Goal: Navigation & Orientation: Find specific page/section

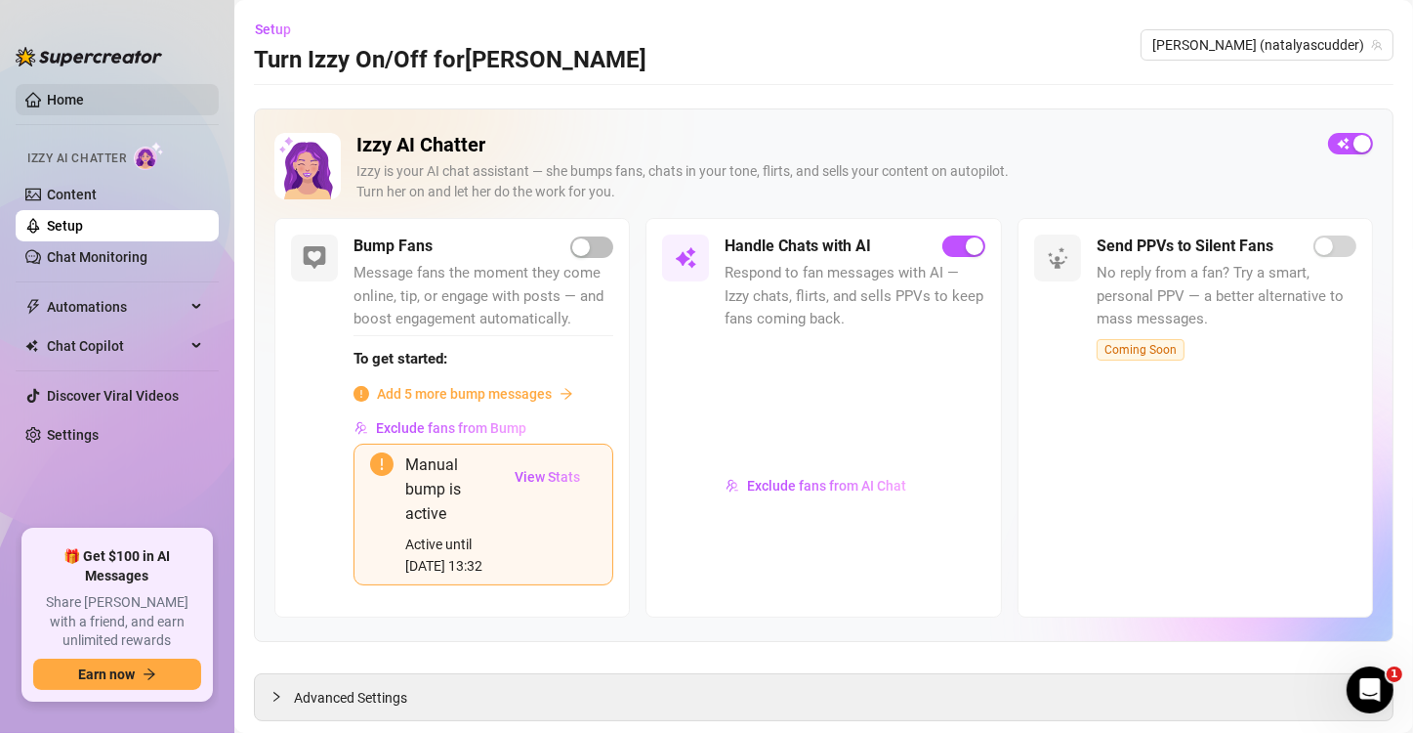
click at [76, 93] on link "Home" at bounding box center [65, 100] width 37 height 16
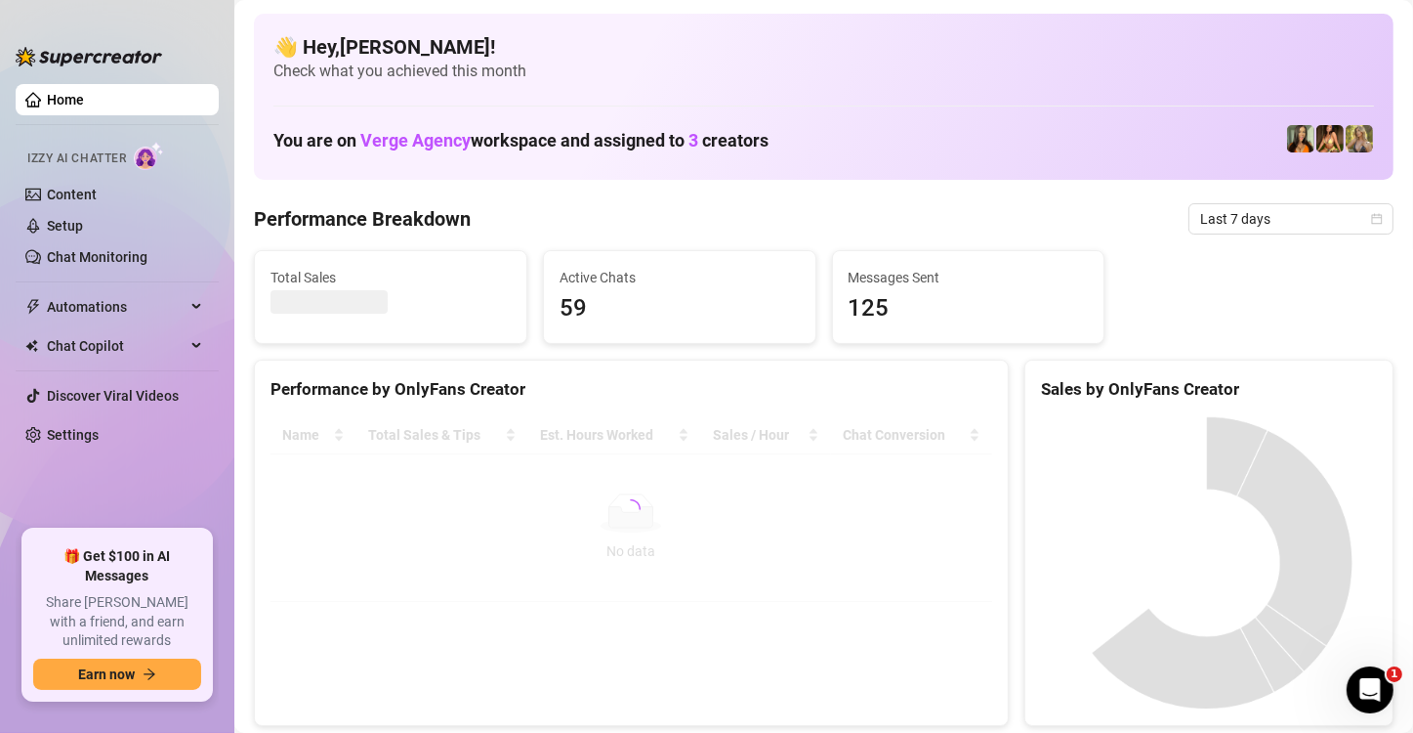
click at [1287, 139] on img at bounding box center [1300, 138] width 27 height 27
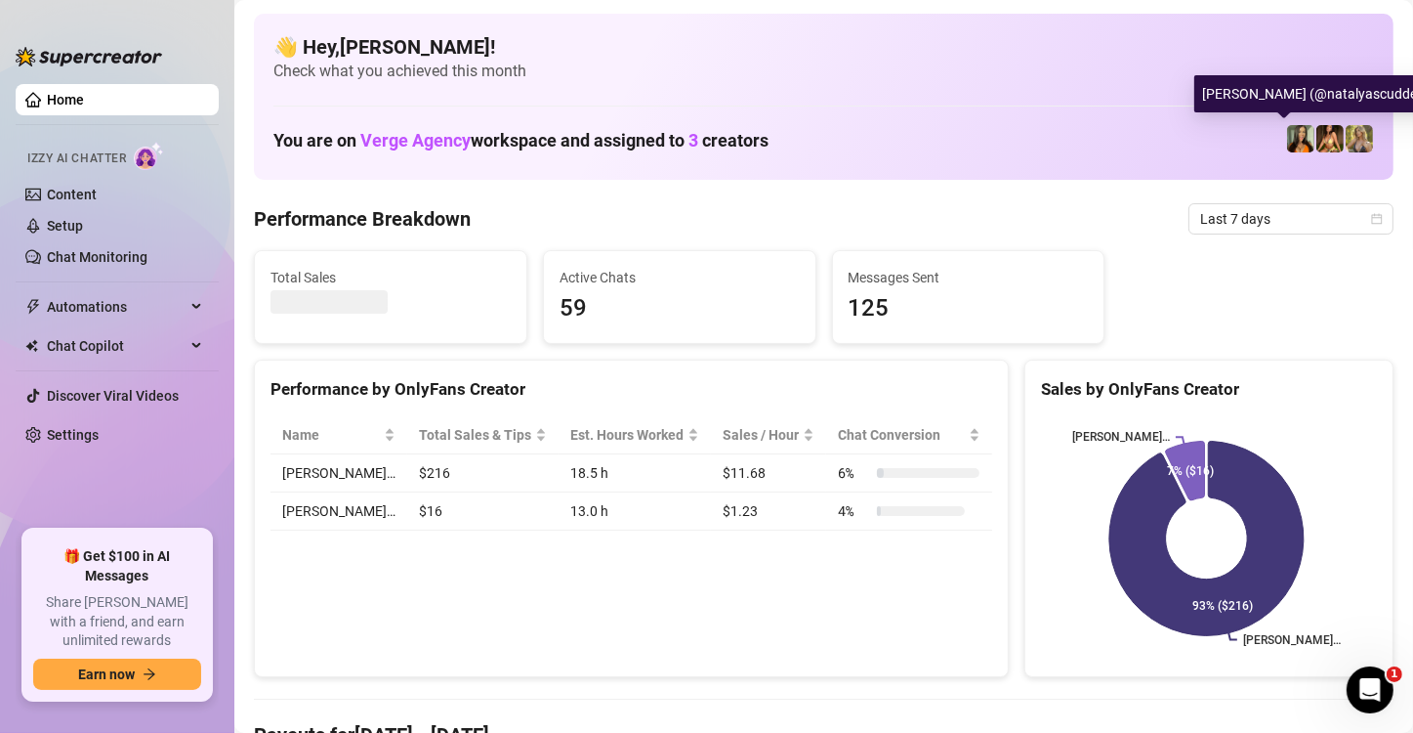
click at [1287, 140] on img at bounding box center [1300, 138] width 27 height 27
